Goal: Share content: Share content

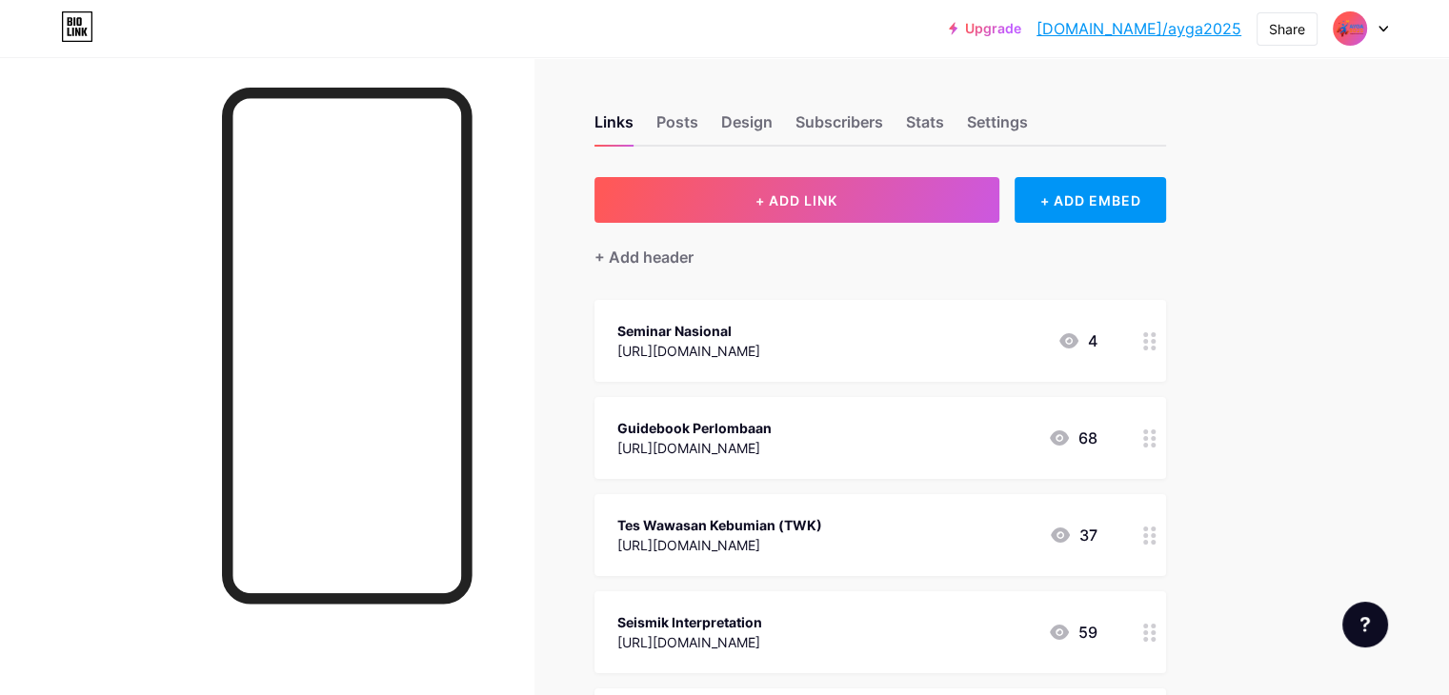
drag, startPoint x: 0, startPoint y: 0, endPoint x: 1134, endPoint y: 32, distance: 1134.2
click at [1201, 35] on link "[DOMAIN_NAME]/ayga2025" at bounding box center [1139, 28] width 205 height 23
click at [1279, 32] on div "Share" at bounding box center [1287, 29] width 36 height 20
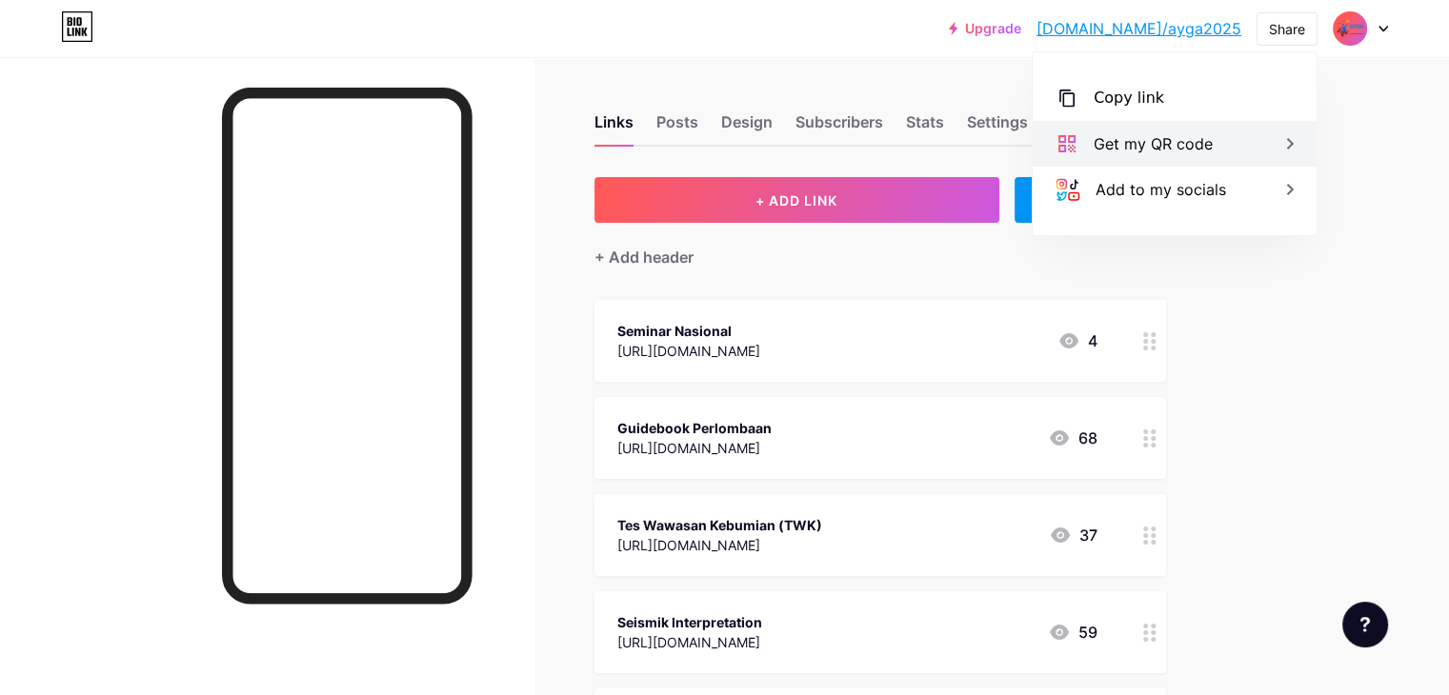
click at [1212, 136] on div "Get my QR code" at bounding box center [1175, 144] width 284 height 46
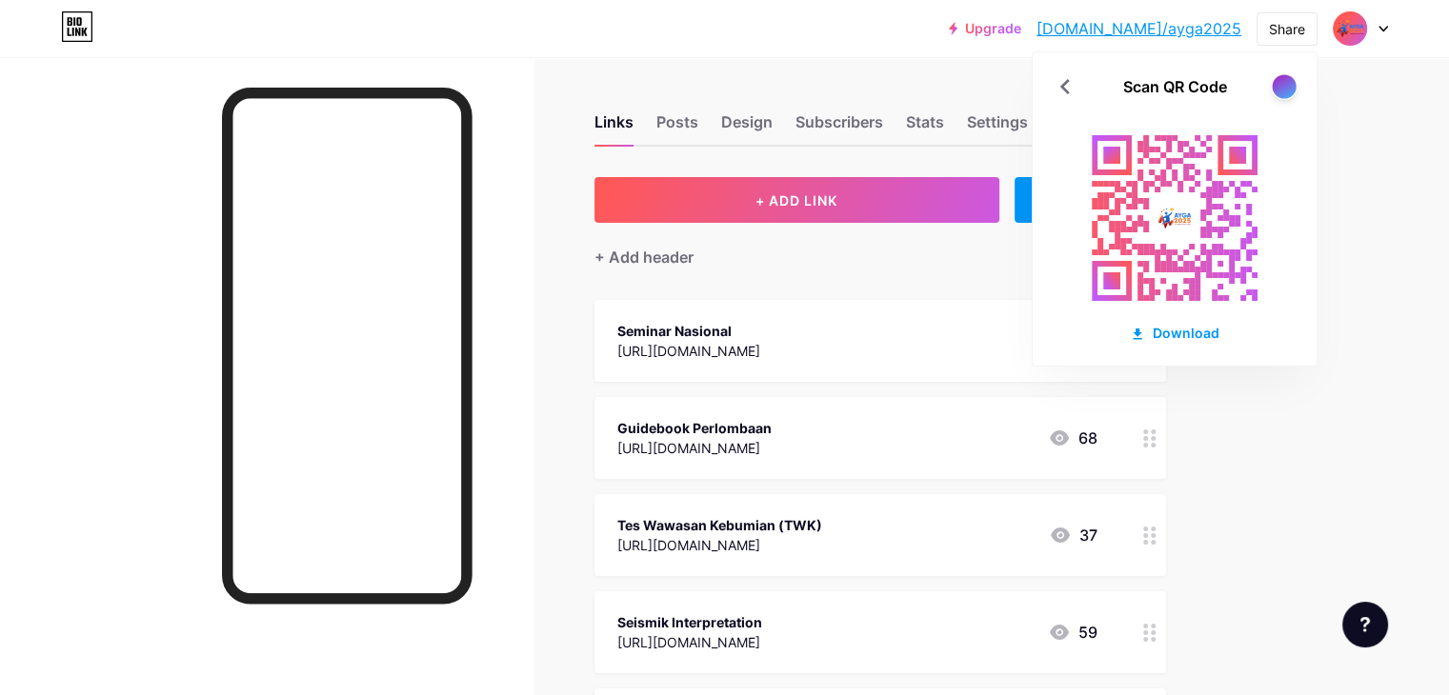
click at [1280, 89] on div at bounding box center [1284, 86] width 24 height 24
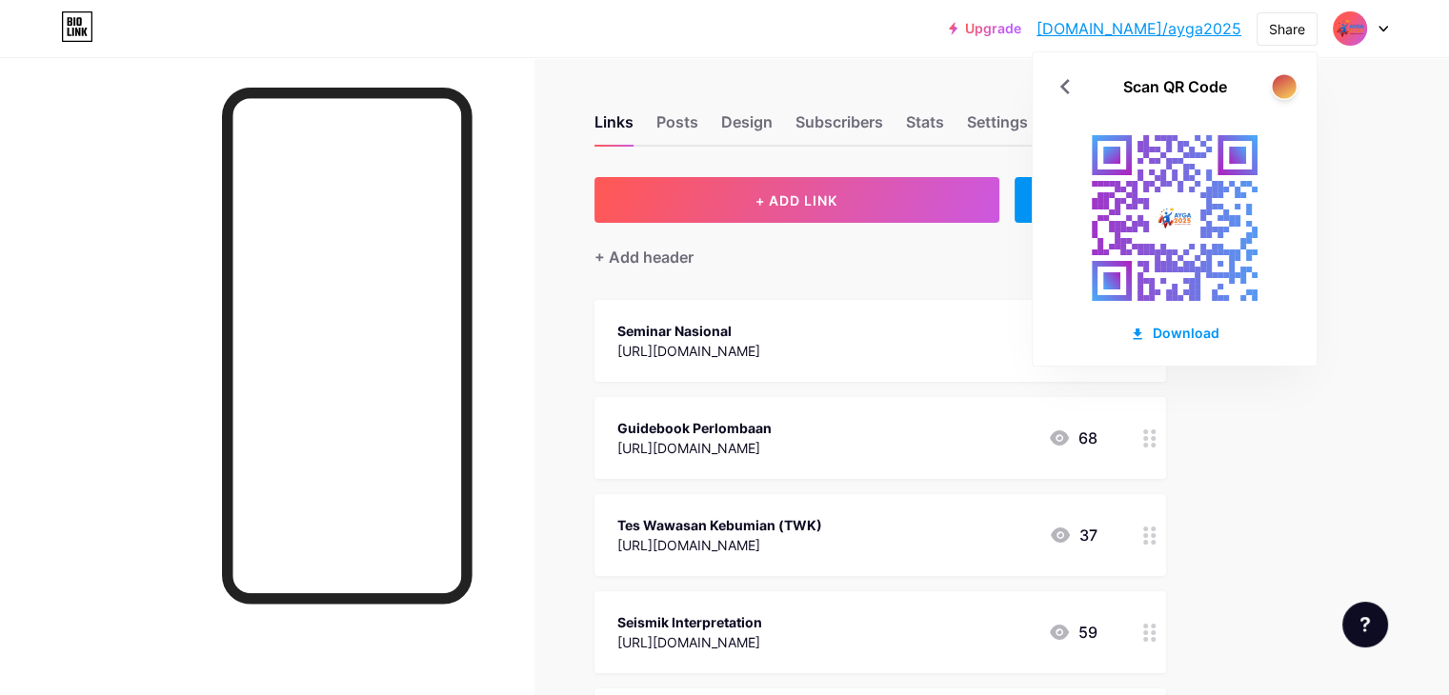
click at [1280, 89] on div at bounding box center [1284, 86] width 24 height 24
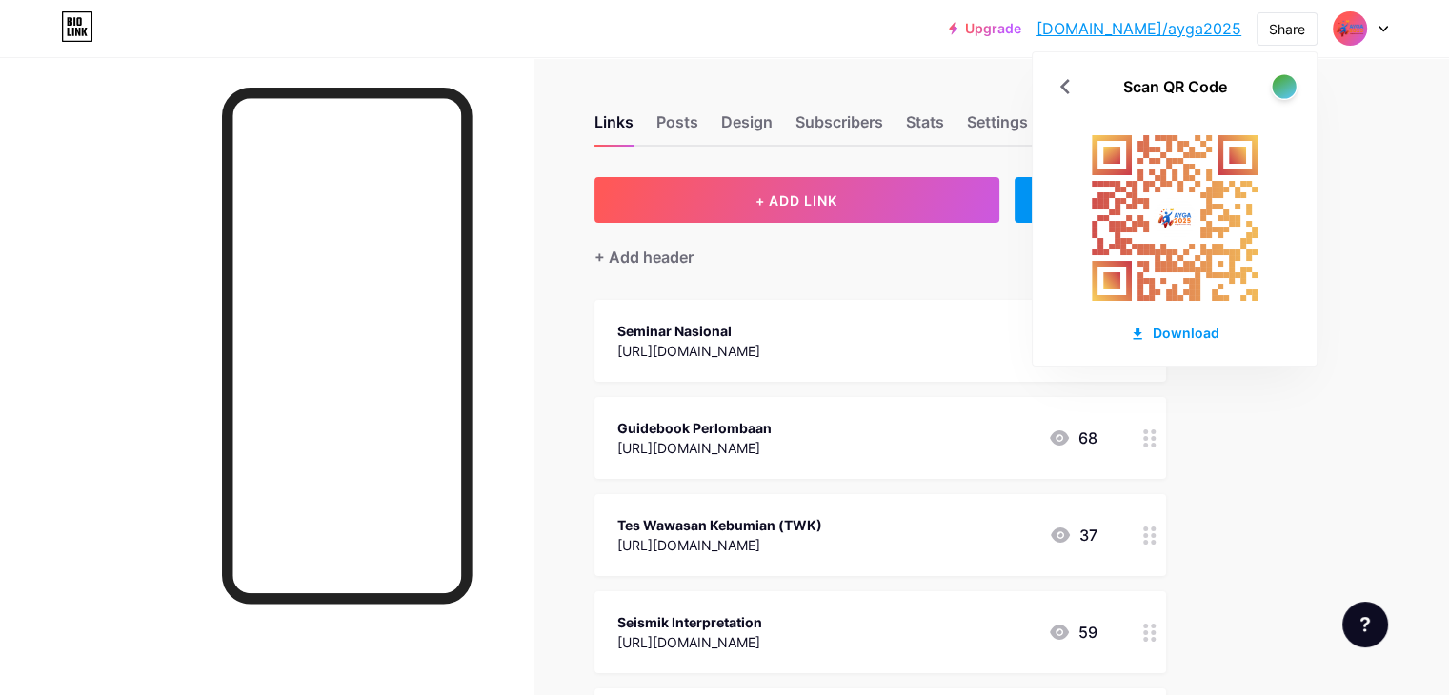
click at [1278, 89] on div at bounding box center [1284, 86] width 24 height 24
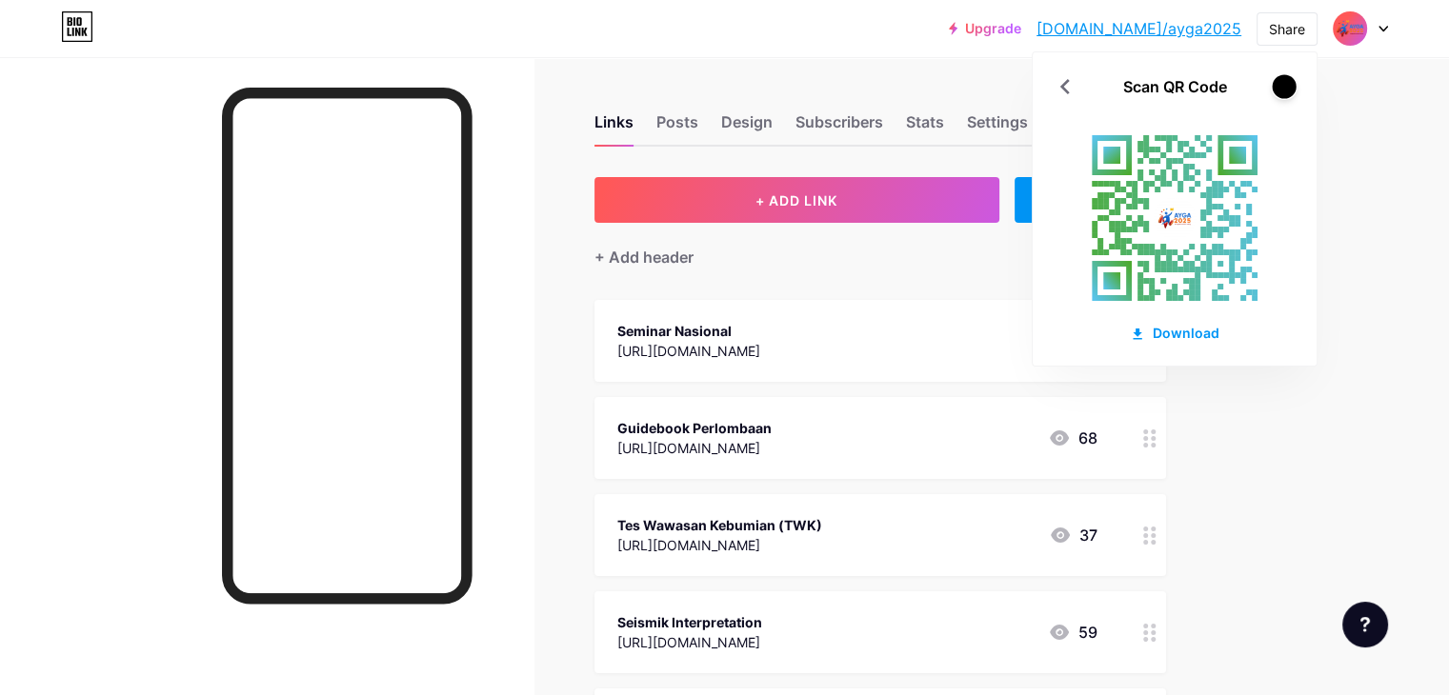
click at [1278, 89] on div at bounding box center [1284, 86] width 24 height 24
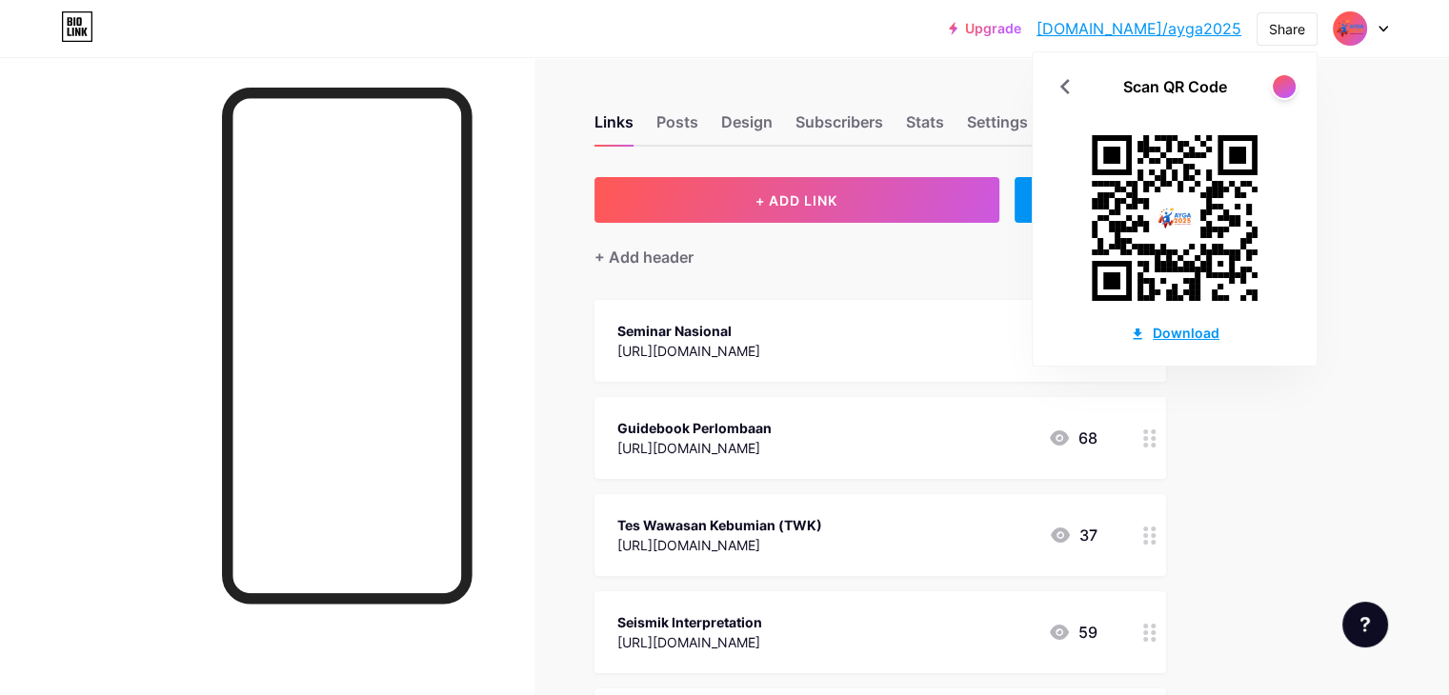
click at [1192, 324] on div "Download" at bounding box center [1175, 333] width 90 height 20
click at [282, 304] on div at bounding box center [267, 404] width 534 height 695
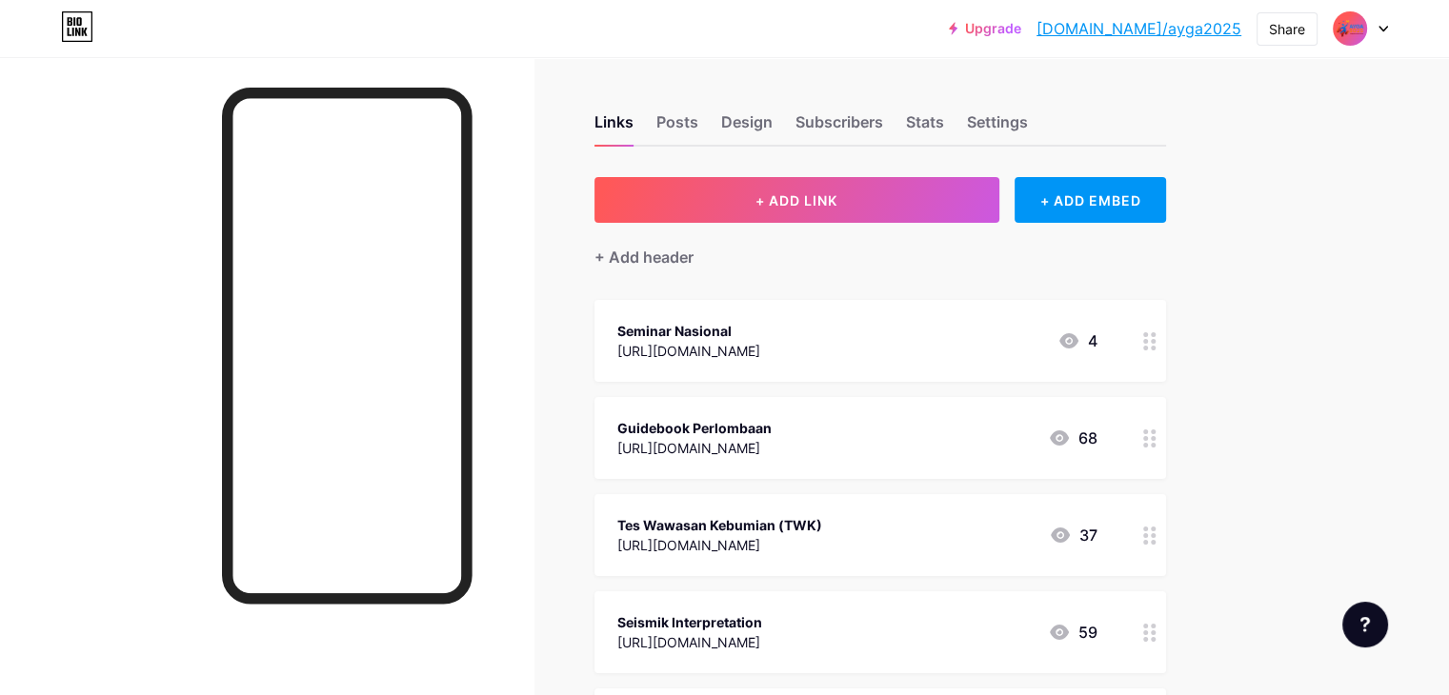
click at [1080, 347] on icon at bounding box center [1069, 341] width 23 height 23
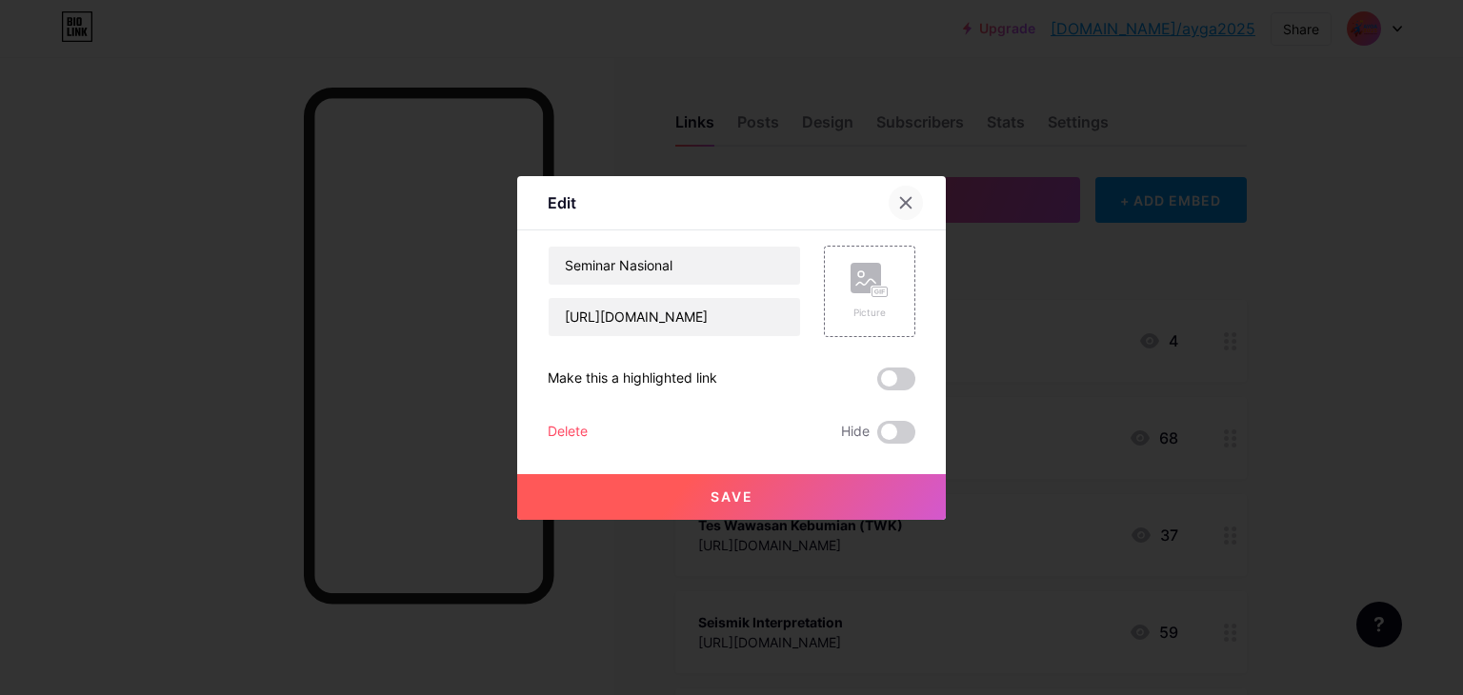
click at [918, 198] on div at bounding box center [906, 203] width 34 height 34
